Goal: Task Accomplishment & Management: Manage account settings

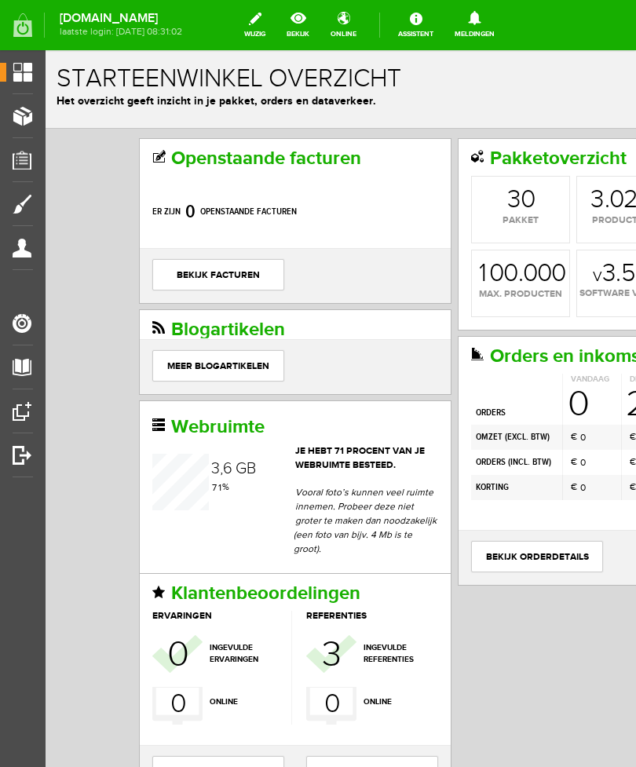
click at [33, 119] on span "Producten" at bounding box center [39, 115] width 67 height 13
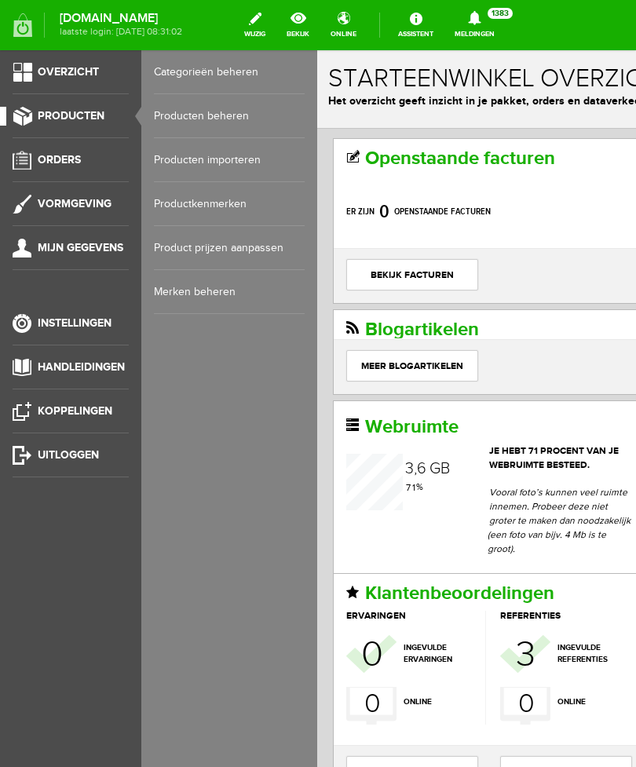
click at [244, 119] on link "Producten beheren" at bounding box center [229, 116] width 151 height 44
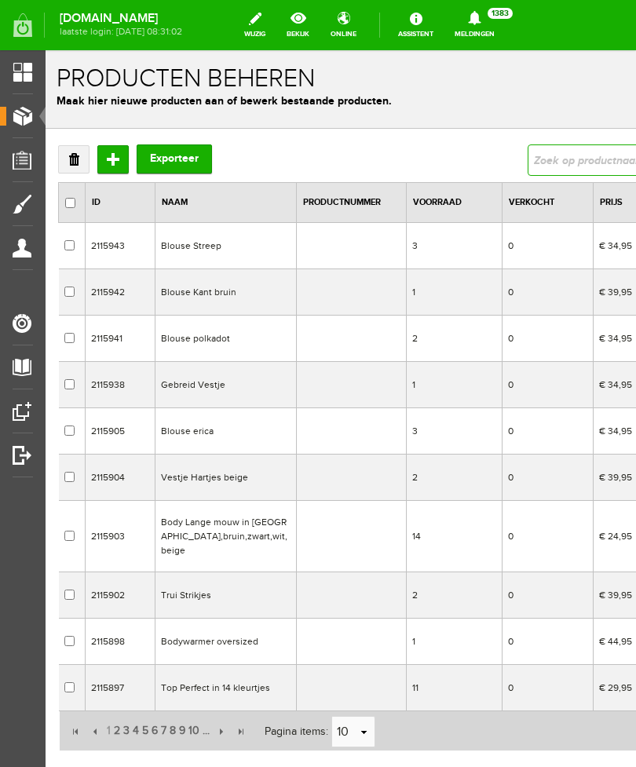
type input "trui kant det"
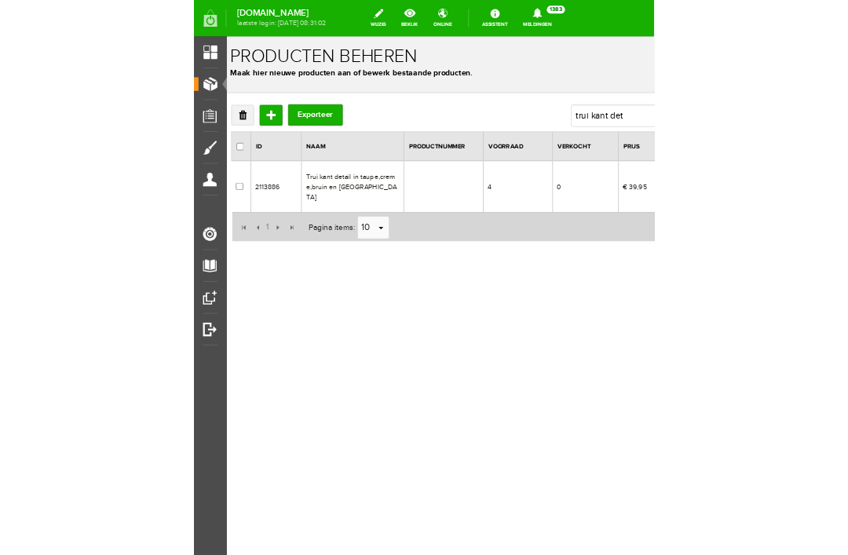
scroll to position [0, 6]
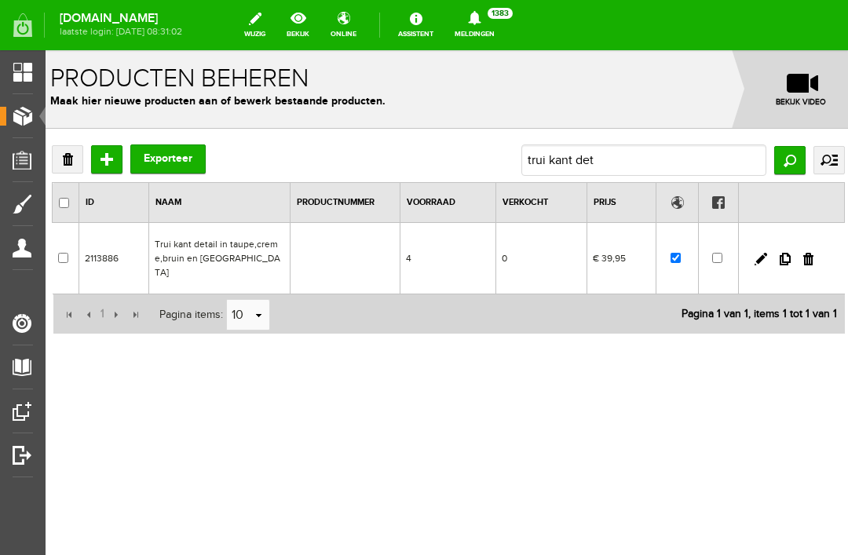
click at [635, 253] on link at bounding box center [784, 259] width 11 height 13
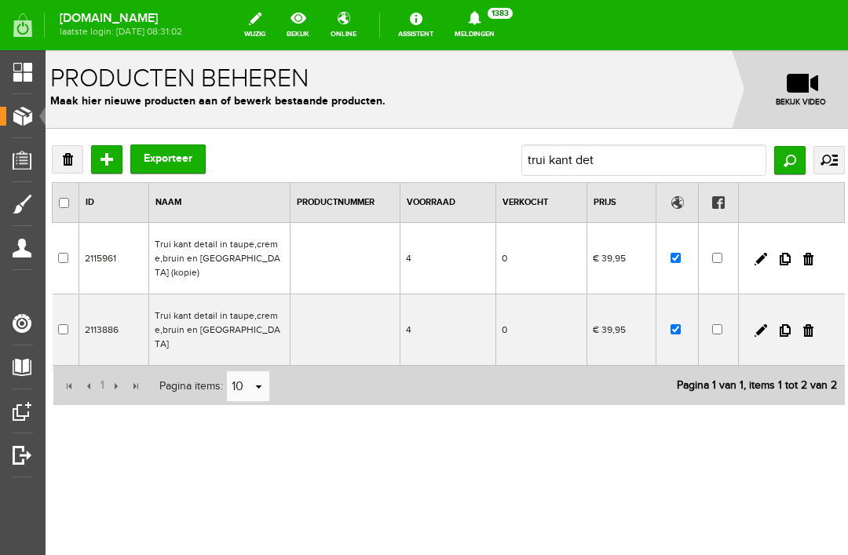
click at [635, 324] on link at bounding box center [808, 330] width 10 height 13
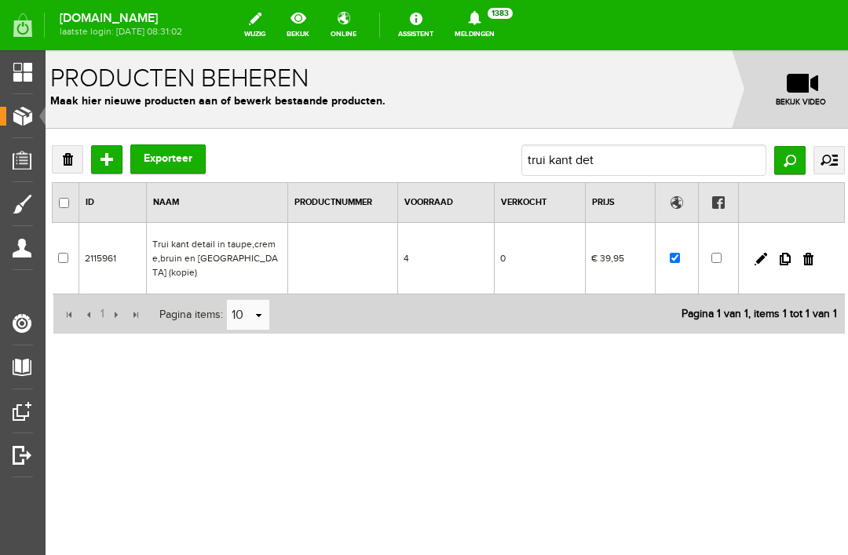
click at [31, 120] on span "Producten" at bounding box center [39, 115] width 67 height 13
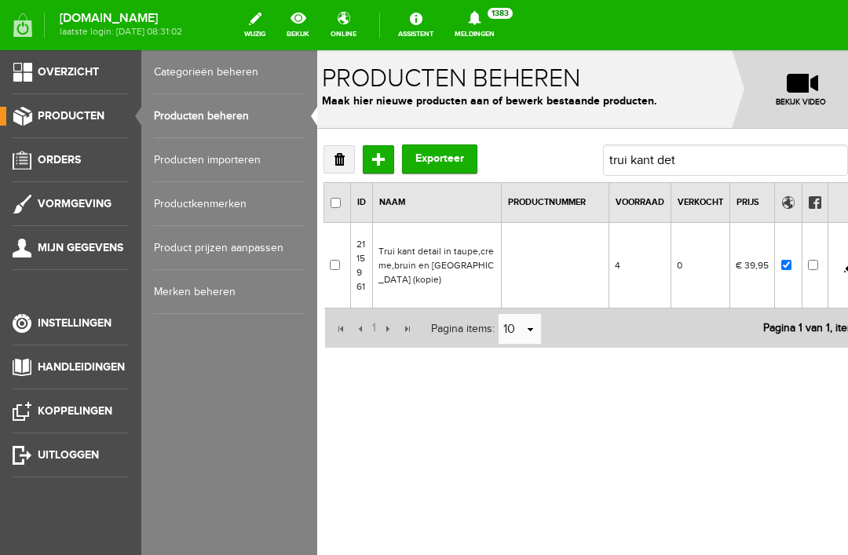
click at [255, 120] on link "Producten beheren" at bounding box center [229, 116] width 151 height 44
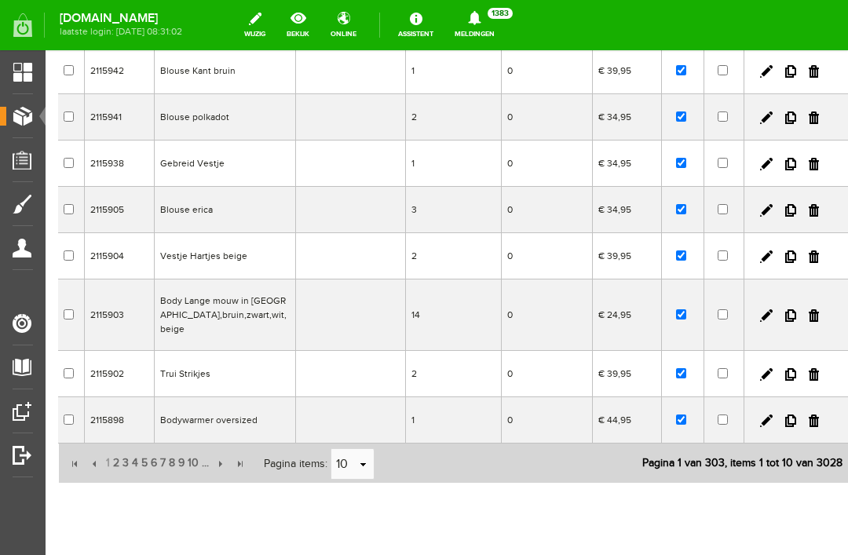
scroll to position [296, 1]
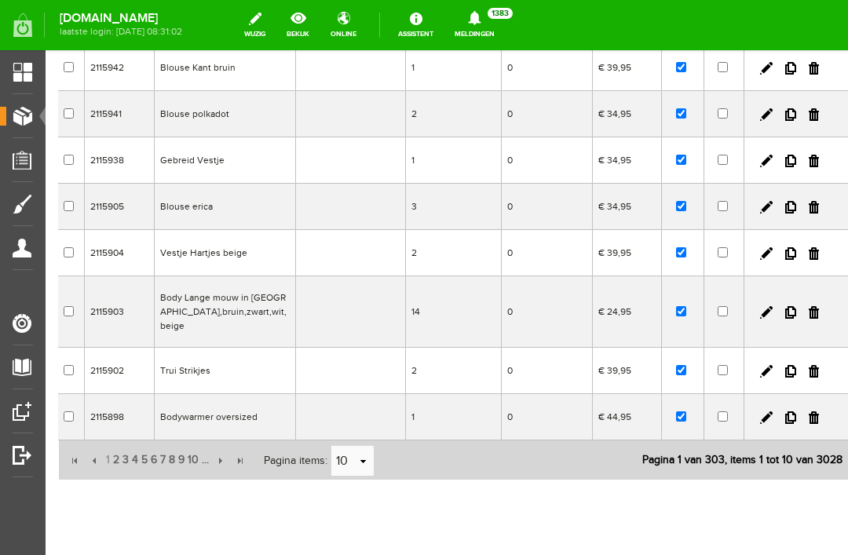
click at [37, 114] on span "Producten" at bounding box center [39, 115] width 67 height 13
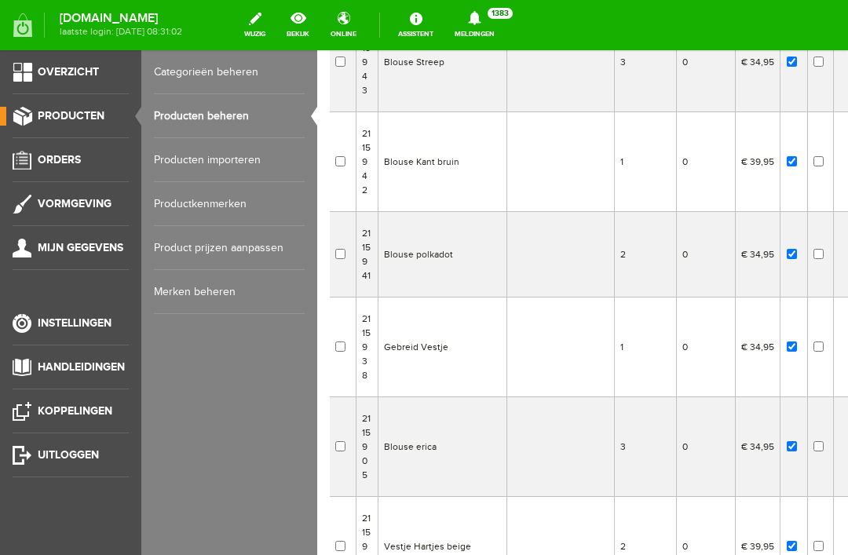
click at [255, 122] on link "Producten beheren" at bounding box center [229, 116] width 151 height 44
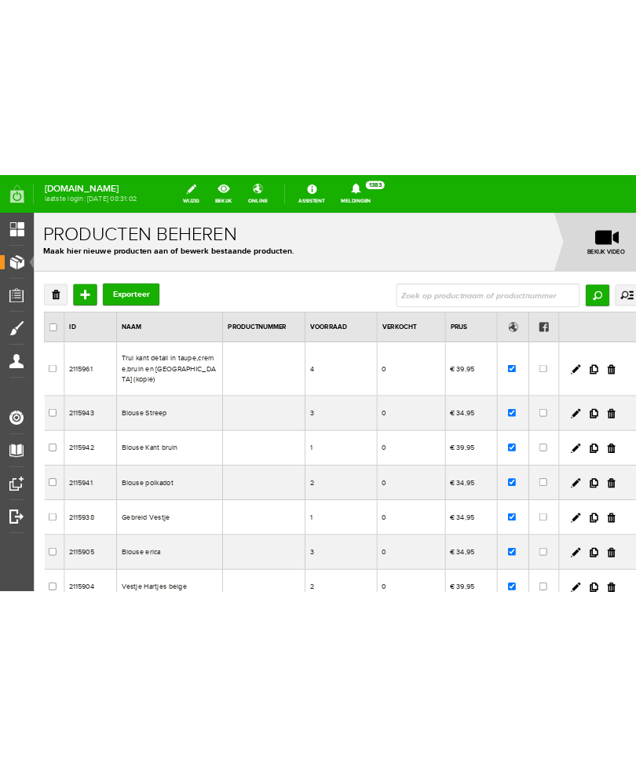
scroll to position [0, 0]
